Goal: Information Seeking & Learning: Learn about a topic

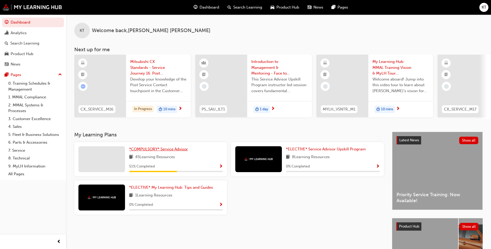
click at [174, 150] on span "*COMPULSORY* Service Advisor" at bounding box center [158, 149] width 59 height 5
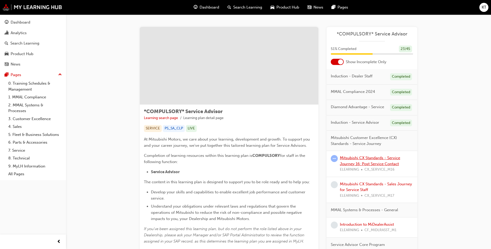
click at [376, 162] on link "Mitsubishi CX Standards - Service Journey 16: Post Service Contact" at bounding box center [370, 161] width 60 height 11
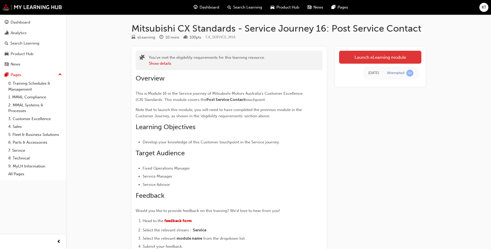
click at [366, 58] on link "Launch eLearning module" at bounding box center [380, 57] width 82 height 13
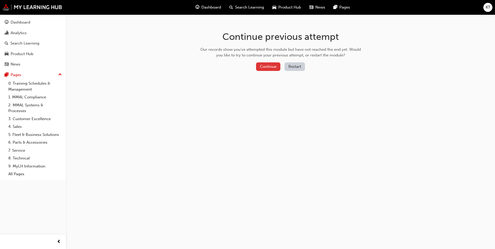
click at [270, 70] on button "Continue" at bounding box center [268, 66] width 24 height 9
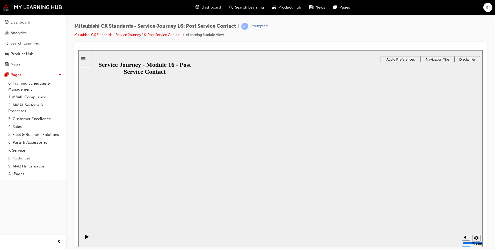
click at [273, 236] on div "Service Journey - Module 16 - Post Service Contact Service Journey - Module 16 …" at bounding box center [280, 251] width 404 height 30
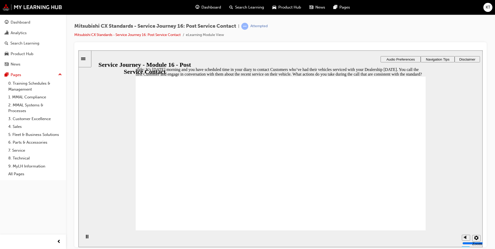
checkbox input "true"
checkbox input "false"
checkbox input "true"
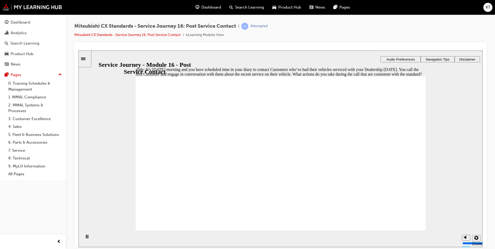
checkbox input "true"
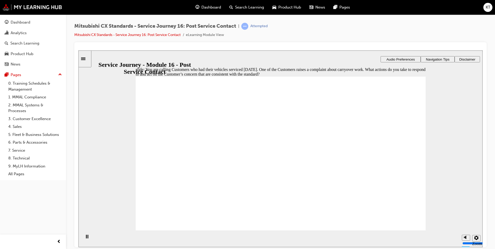
checkbox input "true"
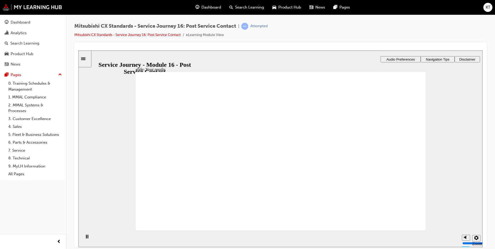
checkbox input "true"
drag, startPoint x: 188, startPoint y: 167, endPoint x: 268, endPoint y: 145, distance: 83.3
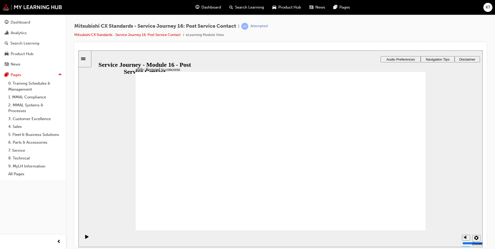
drag, startPoint x: 177, startPoint y: 168, endPoint x: 275, endPoint y: 174, distance: 97.8
drag, startPoint x: 195, startPoint y: 181, endPoint x: 361, endPoint y: 167, distance: 166.5
drag, startPoint x: 225, startPoint y: 163, endPoint x: 292, endPoint y: 173, distance: 67.7
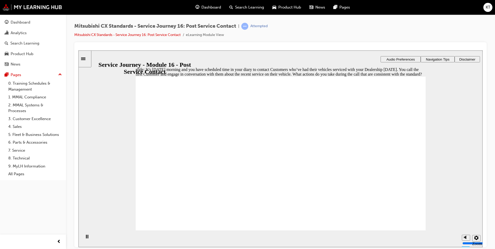
checkbox input "true"
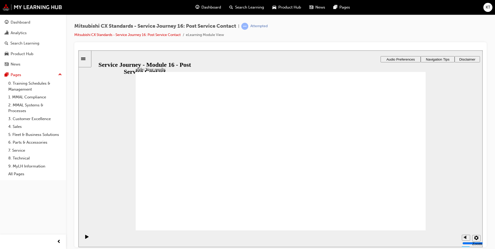
checkbox input "true"
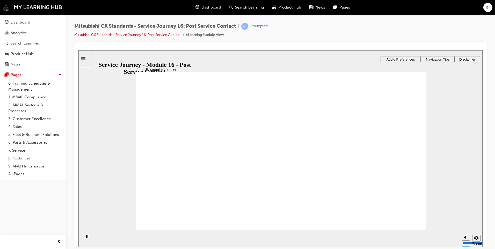
drag, startPoint x: 183, startPoint y: 161, endPoint x: 247, endPoint y: 152, distance: 64.0
drag, startPoint x: 188, startPoint y: 170, endPoint x: 283, endPoint y: 179, distance: 95.7
drag, startPoint x: 205, startPoint y: 162, endPoint x: 285, endPoint y: 194, distance: 85.7
drag, startPoint x: 184, startPoint y: 200, endPoint x: 196, endPoint y: 202, distance: 11.8
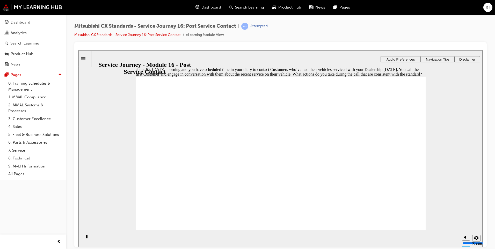
checkbox input "true"
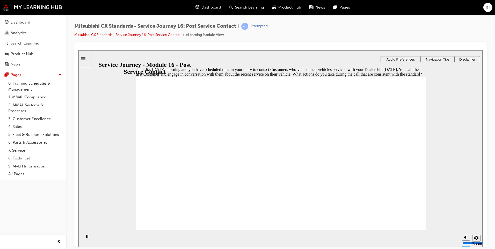
checkbox input "true"
drag, startPoint x: 150, startPoint y: 176, endPoint x: 173, endPoint y: 165, distance: 25.5
checkbox input "true"
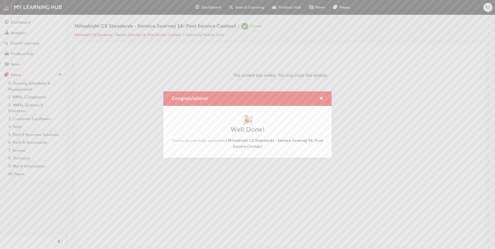
click at [319, 100] on div "Congratulations!" at bounding box center [320, 99] width 8 height 6
click at [321, 100] on span "cross-icon" at bounding box center [322, 99] width 4 height 5
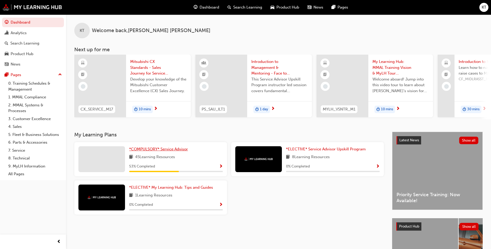
click at [163, 152] on span "*COMPULSORY* Service Advisor" at bounding box center [158, 149] width 59 height 5
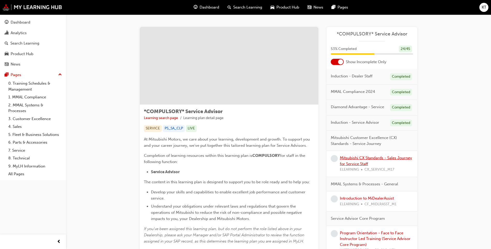
click at [366, 162] on link "Mitsubishi CX Standards - Sales Journey for Service Staff" at bounding box center [376, 161] width 72 height 11
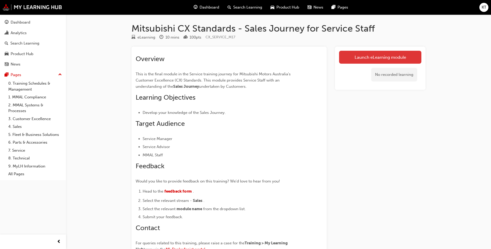
click at [364, 55] on link "Launch eLearning module" at bounding box center [380, 57] width 82 height 13
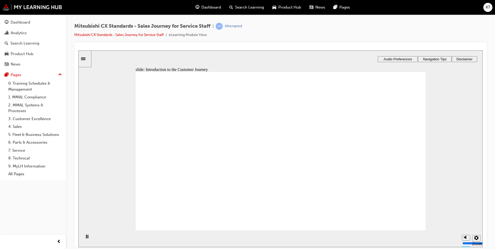
drag, startPoint x: 299, startPoint y: 192, endPoint x: 296, endPoint y: 192, distance: 3.1
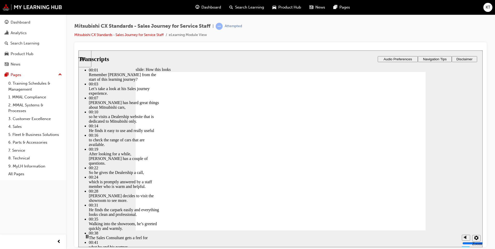
type input "264"
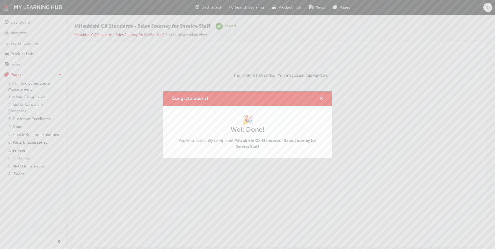
click at [322, 98] on span "cross-icon" at bounding box center [322, 99] width 4 height 5
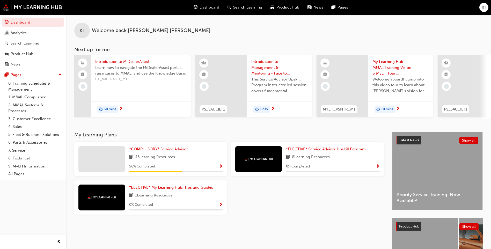
click at [170, 131] on div "KT Welcome back , [PERSON_NAME] Next up for me Introduction to MiDealerAssist L…" at bounding box center [278, 73] width 425 height 117
click at [168, 151] on span "*COMPULSORY* Service Advisor" at bounding box center [158, 149] width 59 height 5
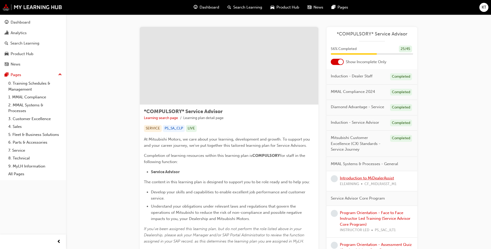
click at [362, 180] on link "Introduction to MiDealerAssist" at bounding box center [367, 178] width 54 height 5
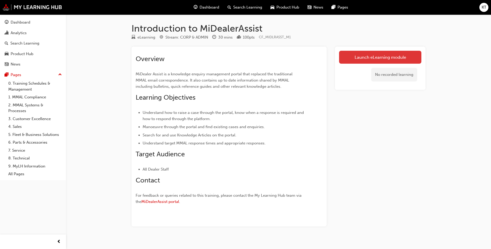
click at [392, 56] on link "Launch eLearning module" at bounding box center [380, 57] width 82 height 13
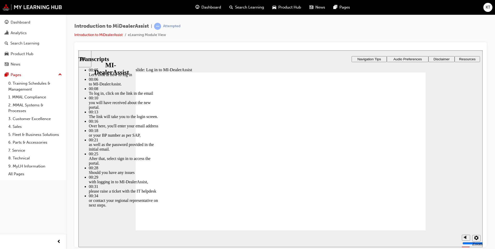
type input "42"
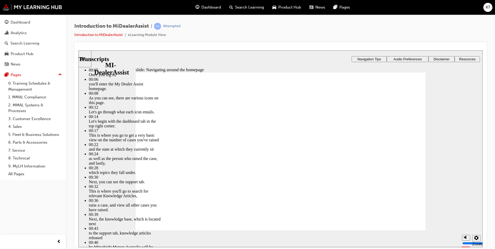
drag, startPoint x: 373, startPoint y: 215, endPoint x: 391, endPoint y: 214, distance: 18.2
type input "144"
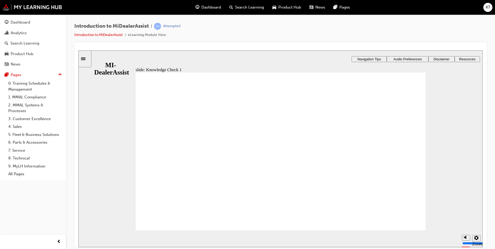
radio input "false"
radio input "true"
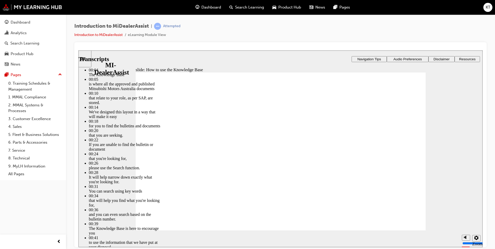
type input "51"
